Goal: Task Accomplishment & Management: Manage account settings

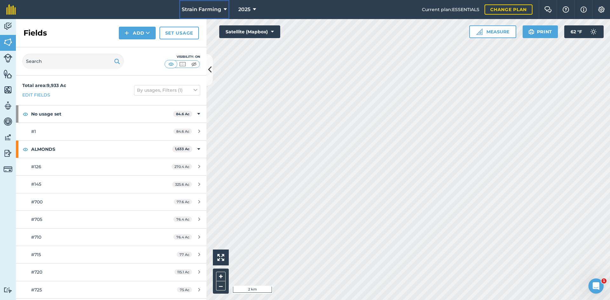
click at [216, 6] on span "Strain Farming" at bounding box center [201, 10] width 39 height 8
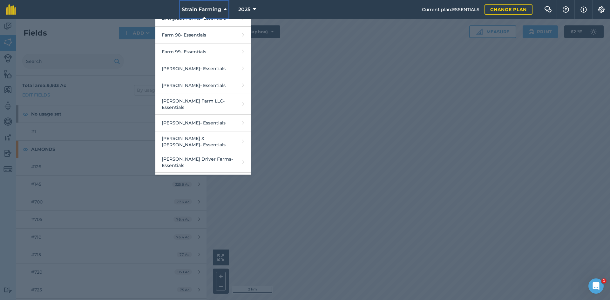
scroll to position [355, 0]
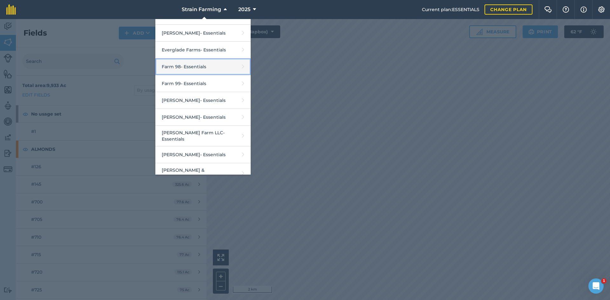
click at [191, 59] on link "Farm 98 - Essentials" at bounding box center [202, 66] width 95 height 17
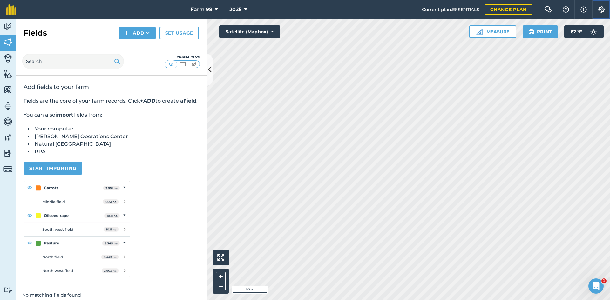
click at [606, 11] on button "Settings" at bounding box center [601, 9] width 18 height 19
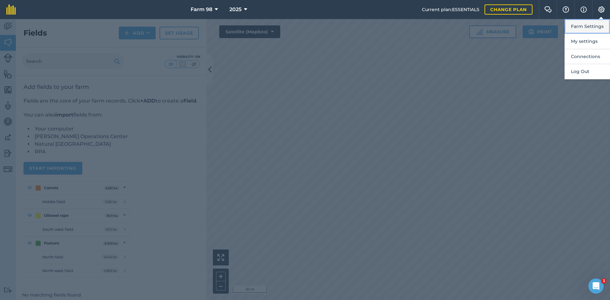
click at [581, 24] on button "Farm Settings" at bounding box center [587, 26] width 45 height 15
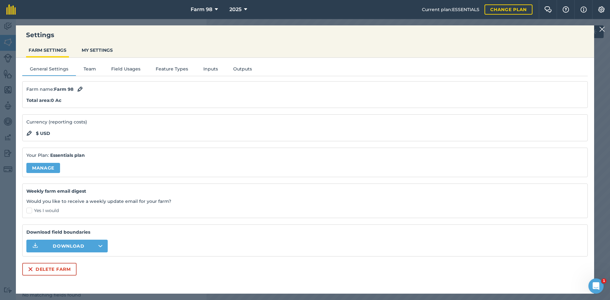
click at [84, 88] on div "Farm name : Farm 98" at bounding box center [304, 89] width 557 height 8
click at [81, 88] on img at bounding box center [80, 89] width 6 height 8
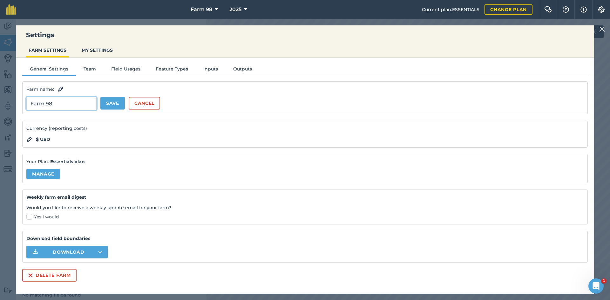
drag, startPoint x: 59, startPoint y: 103, endPoint x: 0, endPoint y: 95, distance: 59.3
click at [0, 95] on div "Settings FARM SETTINGS MY SETTINGS General Settings Team Field Usages Feature T…" at bounding box center [305, 159] width 610 height 281
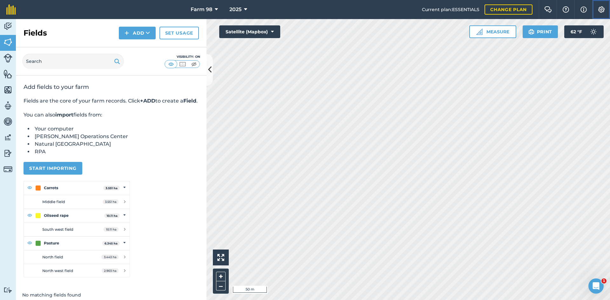
click at [598, 9] on img at bounding box center [602, 9] width 8 height 6
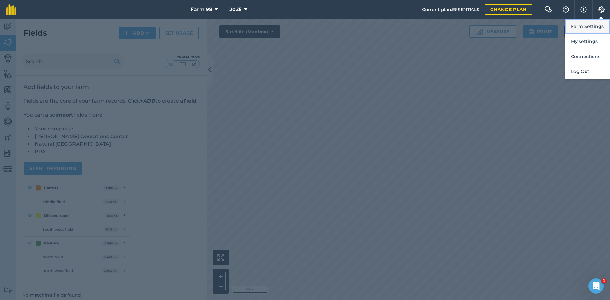
click at [585, 28] on button "Farm Settings" at bounding box center [587, 26] width 45 height 15
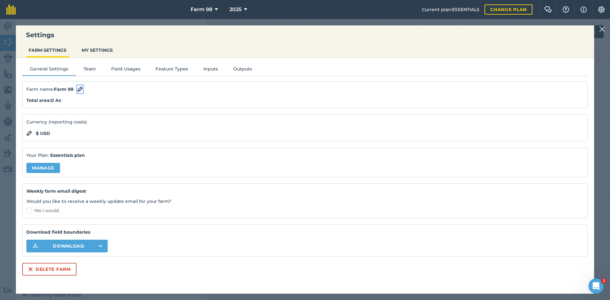
click at [81, 89] on img at bounding box center [80, 89] width 6 height 8
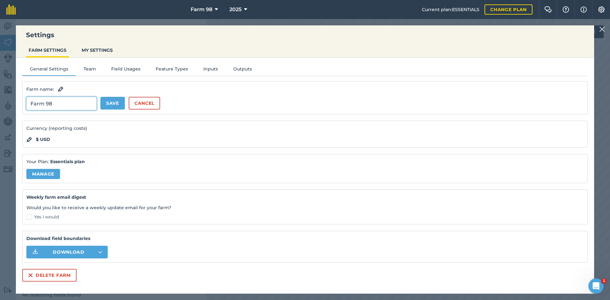
click at [64, 104] on input "Farm 98" at bounding box center [61, 103] width 70 height 13
type input "F"
type input "T&P Farms"
click at [112, 107] on button "Save" at bounding box center [112, 103] width 24 height 13
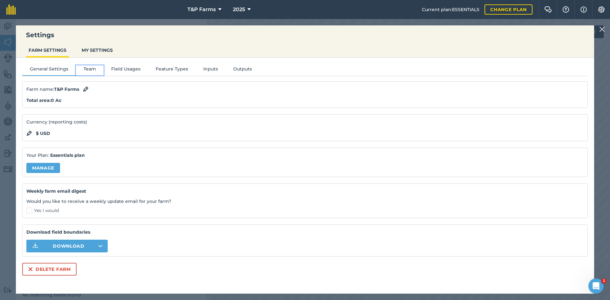
click at [93, 67] on button "Team" at bounding box center [90, 70] width 28 height 10
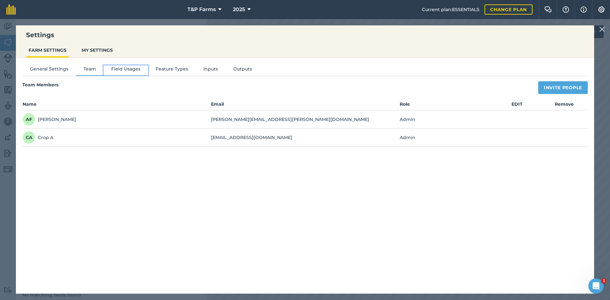
click at [111, 67] on button "Field Usages" at bounding box center [126, 70] width 44 height 10
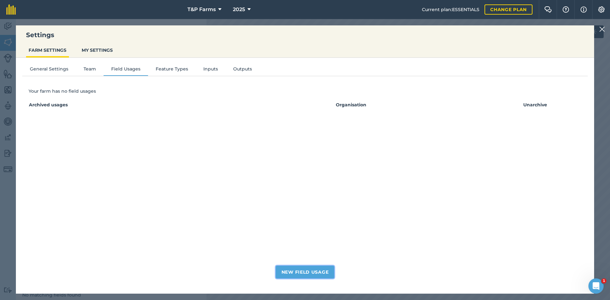
click at [321, 269] on button "New Field Usage" at bounding box center [305, 272] width 59 height 13
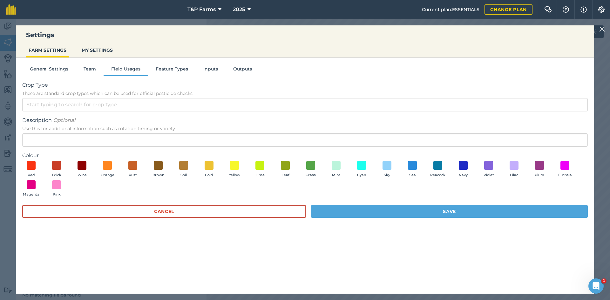
click at [603, 31] on img at bounding box center [602, 29] width 6 height 8
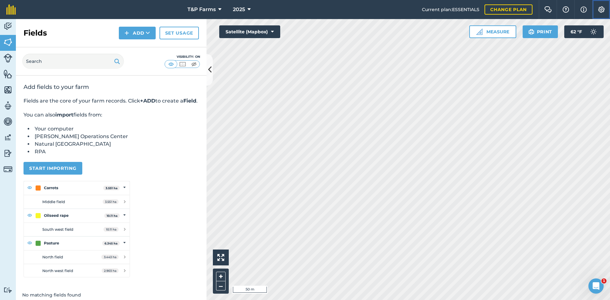
click at [600, 9] on img at bounding box center [602, 9] width 8 height 6
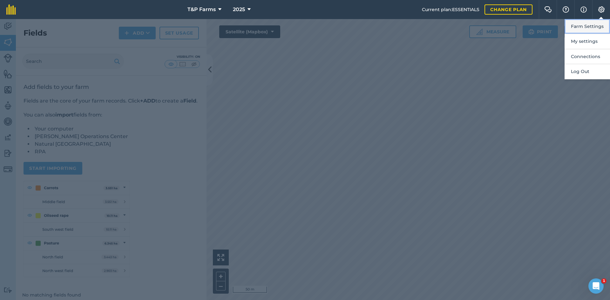
click at [577, 24] on button "Farm Settings" at bounding box center [587, 26] width 45 height 15
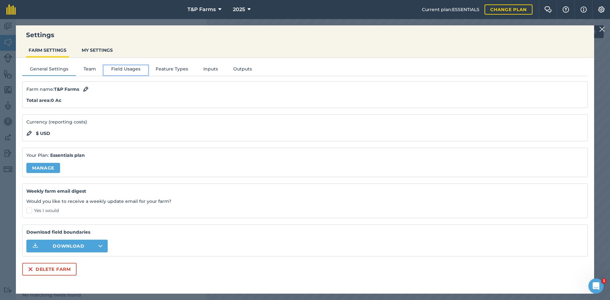
click at [128, 72] on button "Field Usages" at bounding box center [126, 70] width 44 height 10
